Goal: Information Seeking & Learning: Understand process/instructions

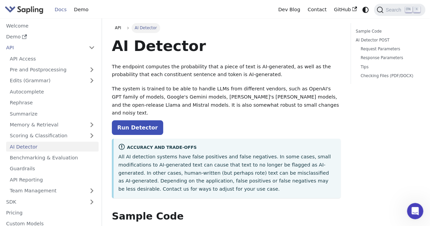
click at [205, 6] on div "Docs Demo" at bounding box center [140, 9] width 270 height 15
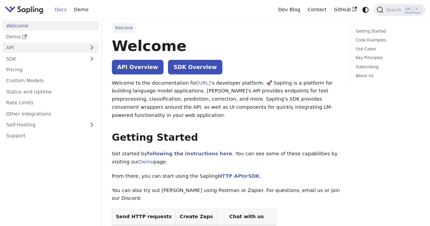
click at [38, 47] on link "API" at bounding box center [43, 48] width 83 height 10
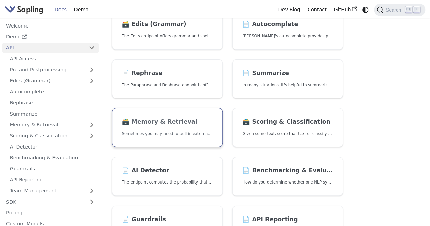
scroll to position [119, 0]
click at [197, 187] on link "📄️ AI Detector The endpoint computes the probability that a piece of text is AI…" at bounding box center [167, 176] width 111 height 39
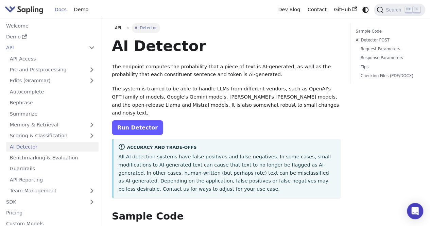
click at [131, 120] on link "Run Detector" at bounding box center [137, 127] width 51 height 15
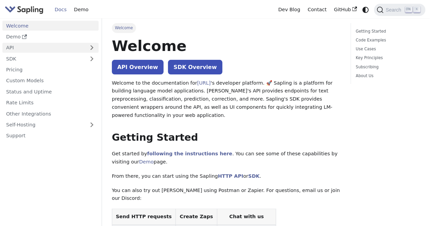
click at [64, 45] on link "API" at bounding box center [43, 48] width 83 height 10
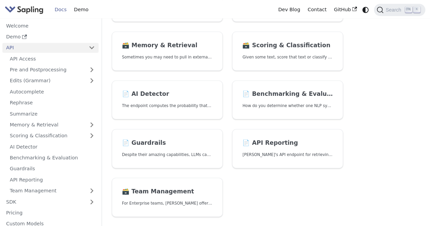
scroll to position [197, 0]
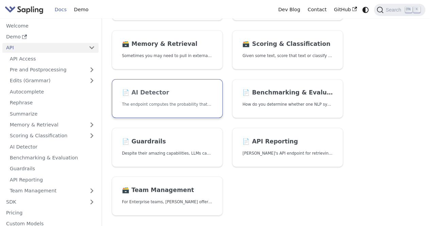
click at [187, 94] on h2 "📄️ AI Detector" at bounding box center [167, 92] width 90 height 7
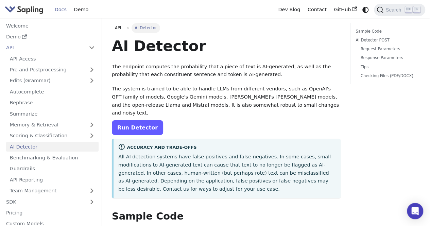
click at [138, 120] on link "Run Detector" at bounding box center [137, 127] width 51 height 15
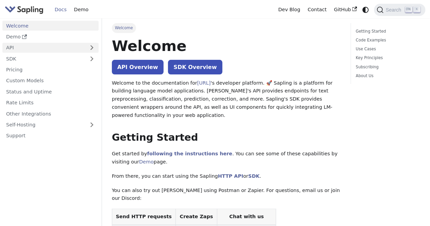
click at [25, 45] on link "API" at bounding box center [43, 48] width 83 height 10
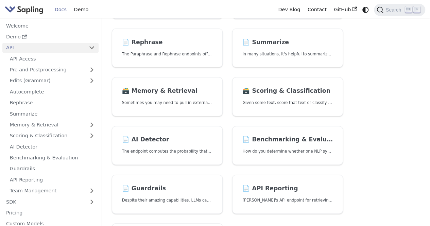
scroll to position [150, 0]
click at [192, 143] on link "📄️ AI Detector The endpoint computes the probability that a piece of text is AI…" at bounding box center [167, 145] width 111 height 39
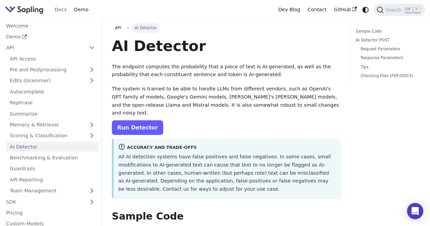
click at [133, 120] on link "Run Detector" at bounding box center [137, 127] width 51 height 15
click at [150, 120] on link "Run Detector" at bounding box center [137, 127] width 51 height 15
click at [147, 120] on link "Run Detector" at bounding box center [137, 127] width 51 height 15
